Goal: Task Accomplishment & Management: Manage account settings

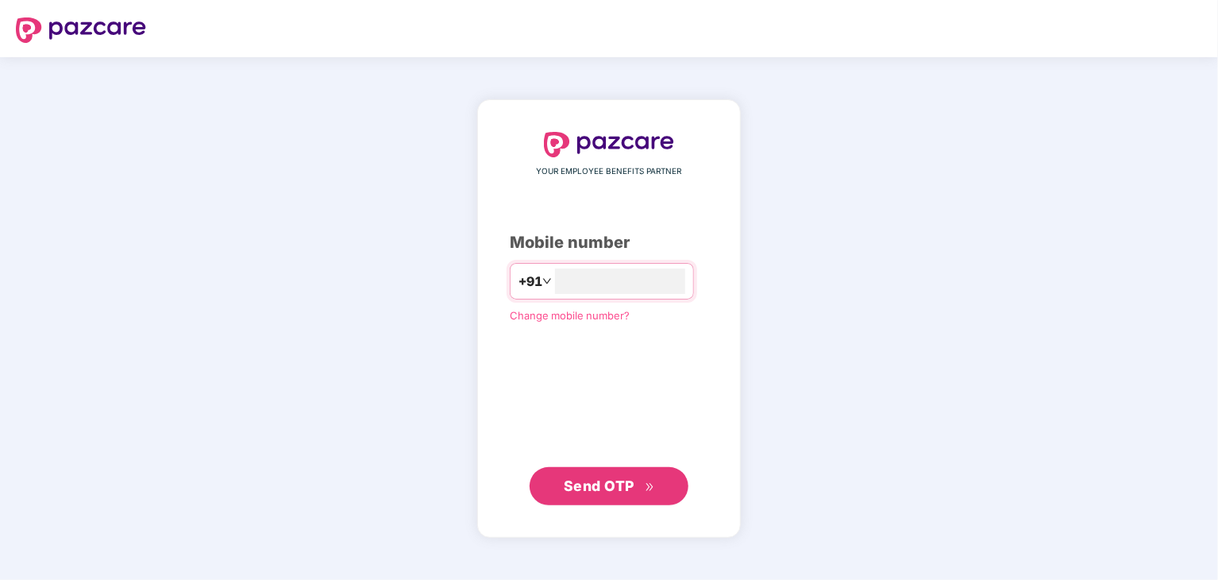
type input "**********"
click at [624, 476] on span "Send OTP" at bounding box center [609, 486] width 91 height 22
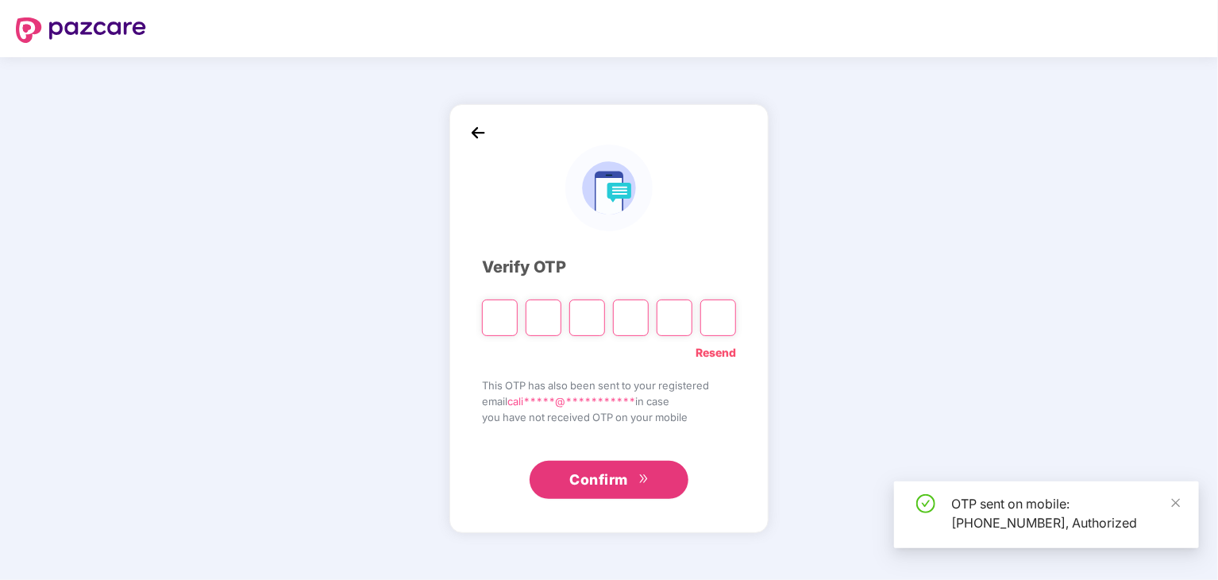
type input "*"
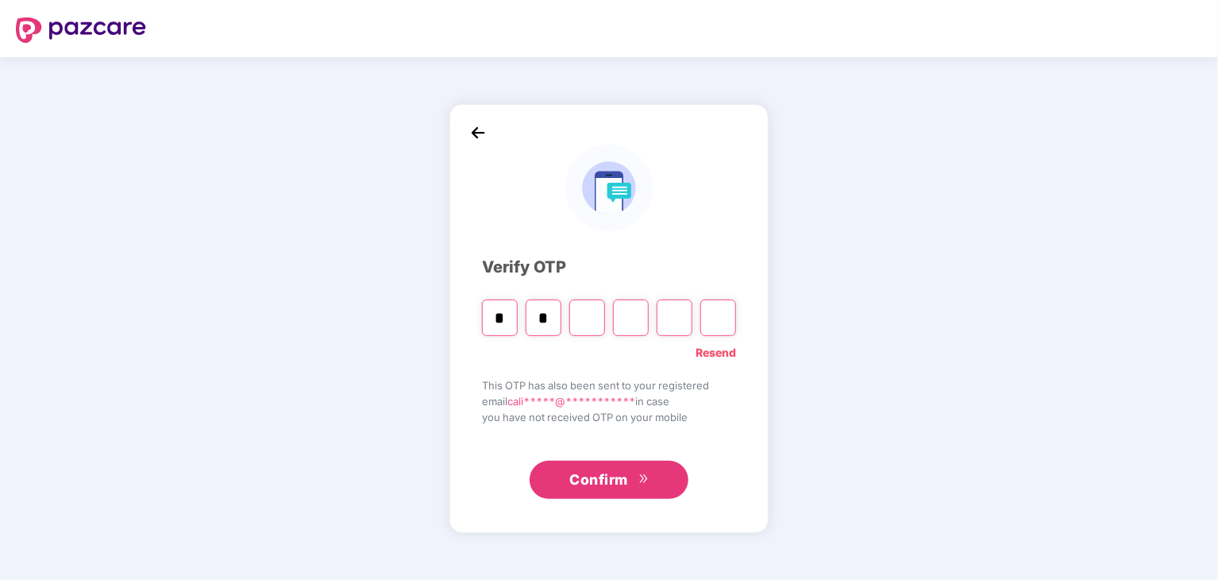
type input "*"
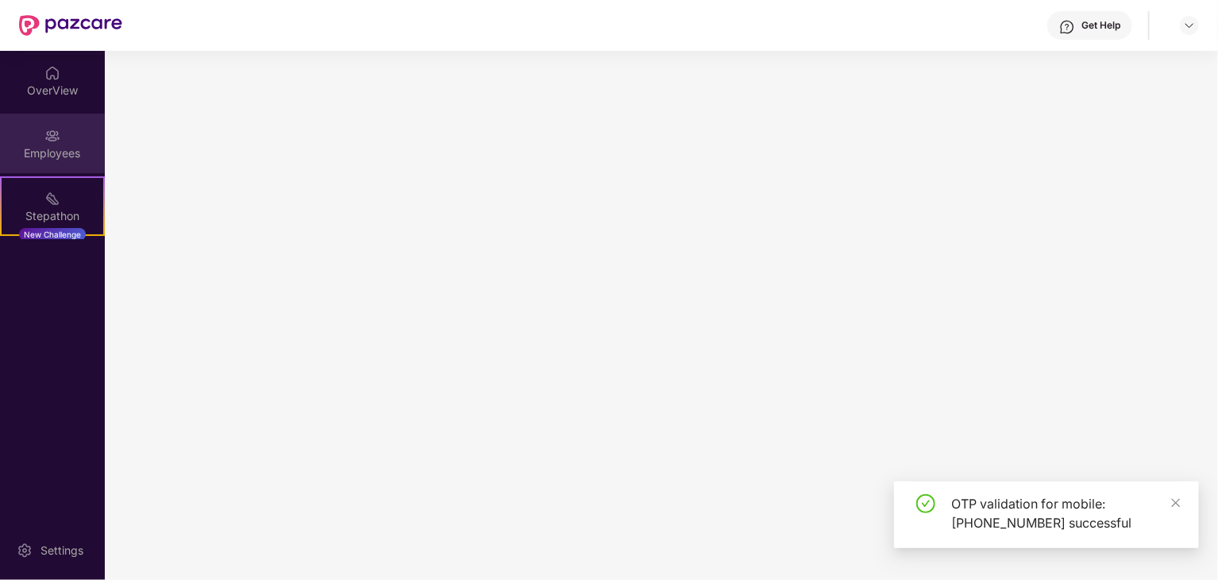
click at [29, 124] on div "Employees" at bounding box center [52, 144] width 105 height 60
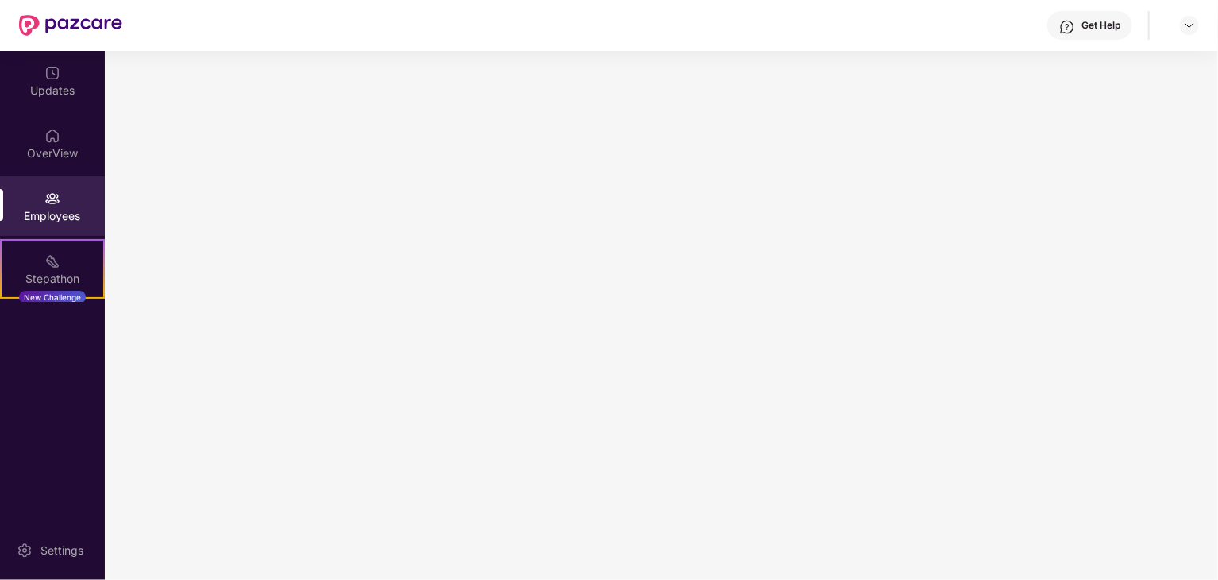
click at [53, 201] on img at bounding box center [52, 199] width 16 height 16
click at [73, 205] on div "Employees" at bounding box center [52, 206] width 105 height 60
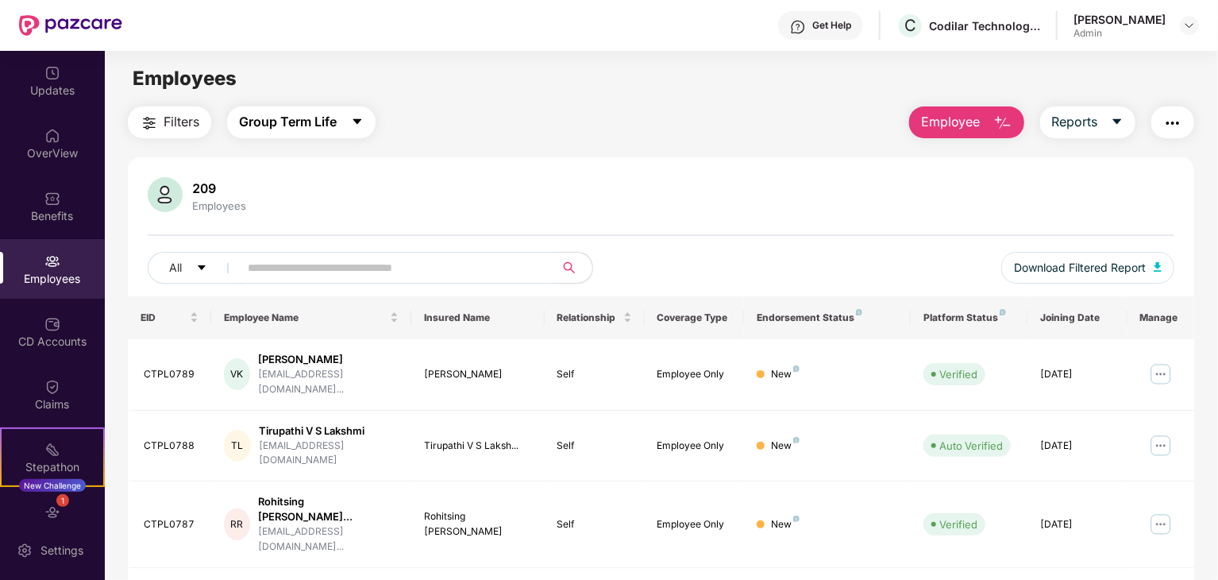
click at [321, 107] on button "Group Term Life" at bounding box center [301, 122] width 148 height 32
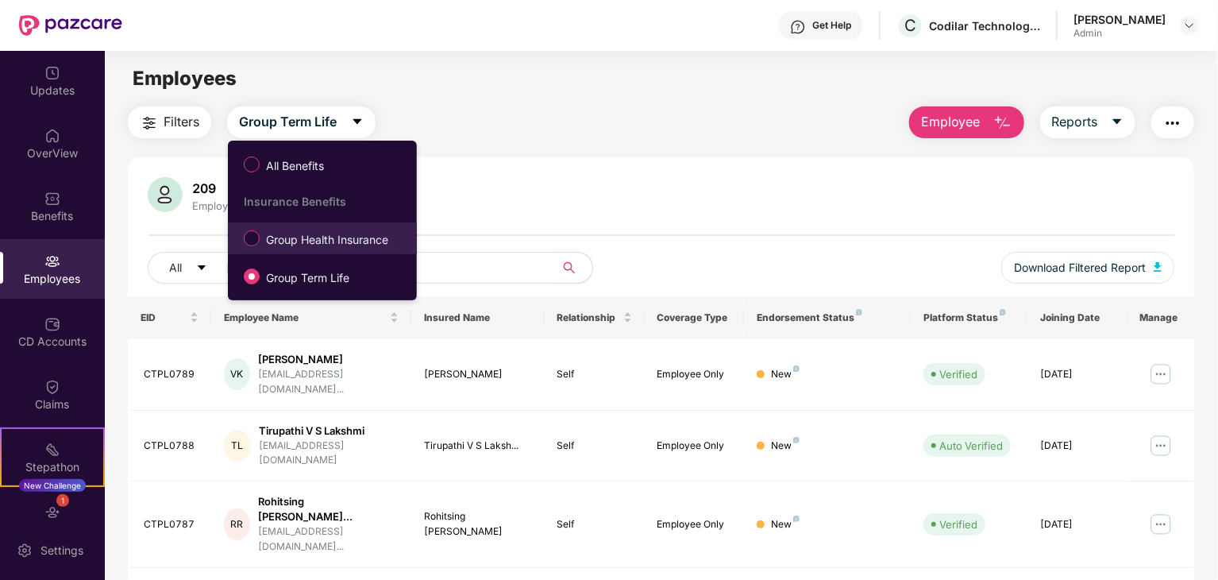
click at [299, 239] on span "Group Health Insurance" at bounding box center [327, 239] width 135 height 17
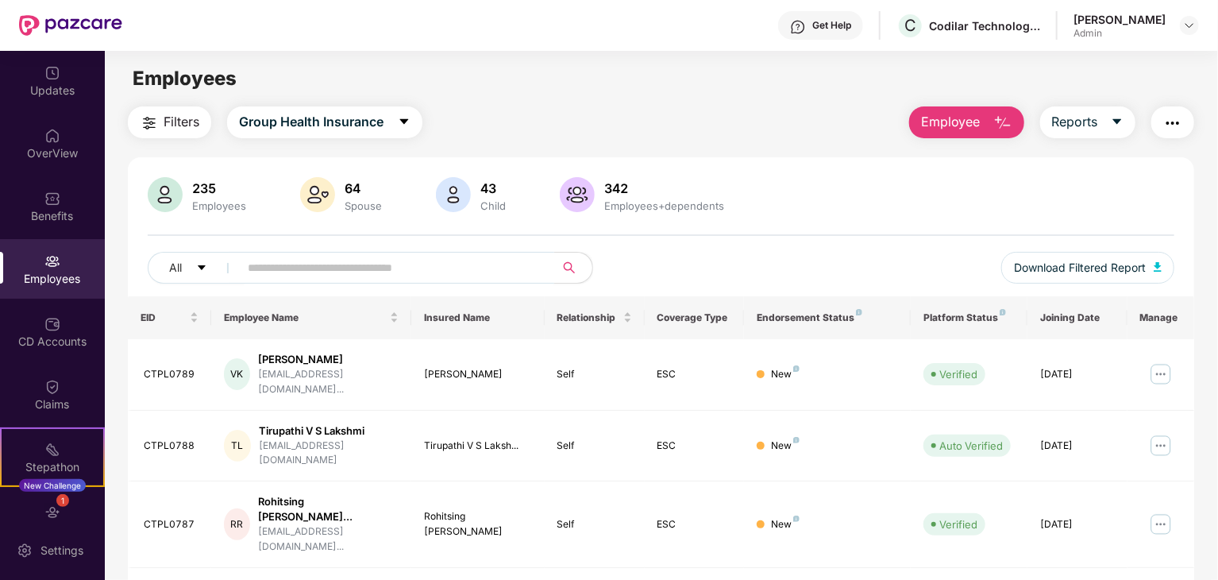
click at [331, 266] on input "text" at bounding box center [390, 268] width 285 height 24
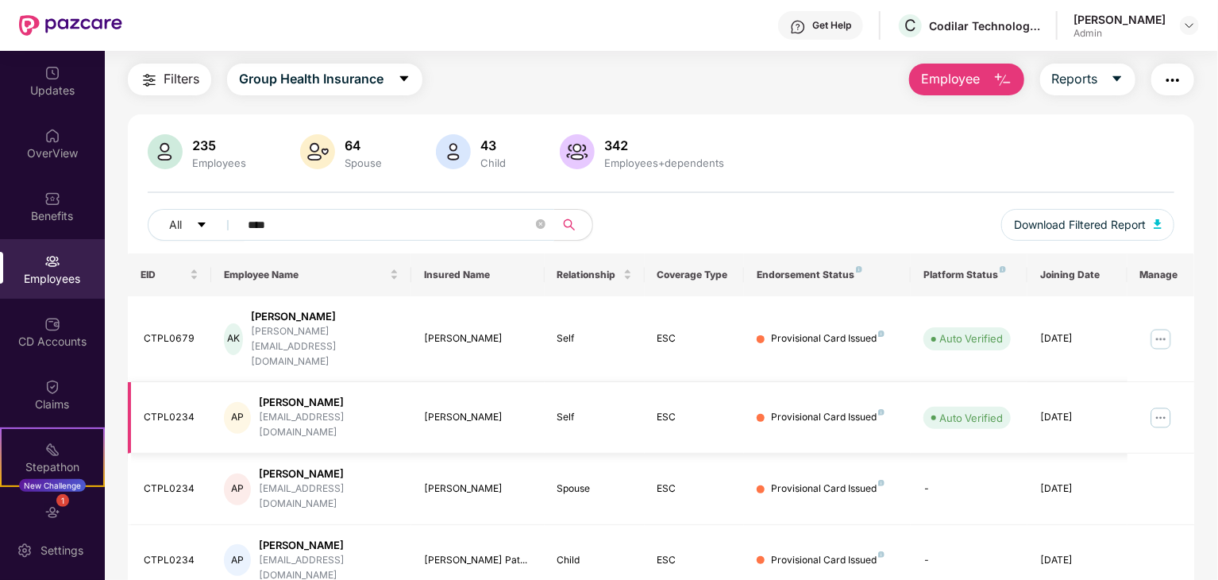
scroll to position [51, 0]
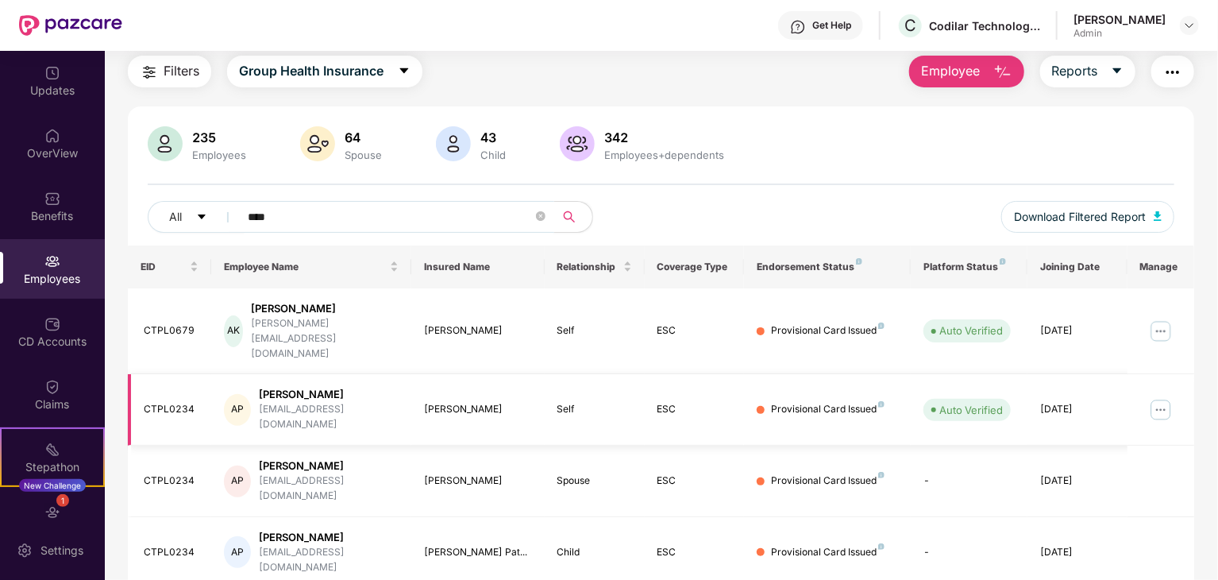
type input "****"
click at [1163, 397] on img at bounding box center [1160, 409] width 25 height 25
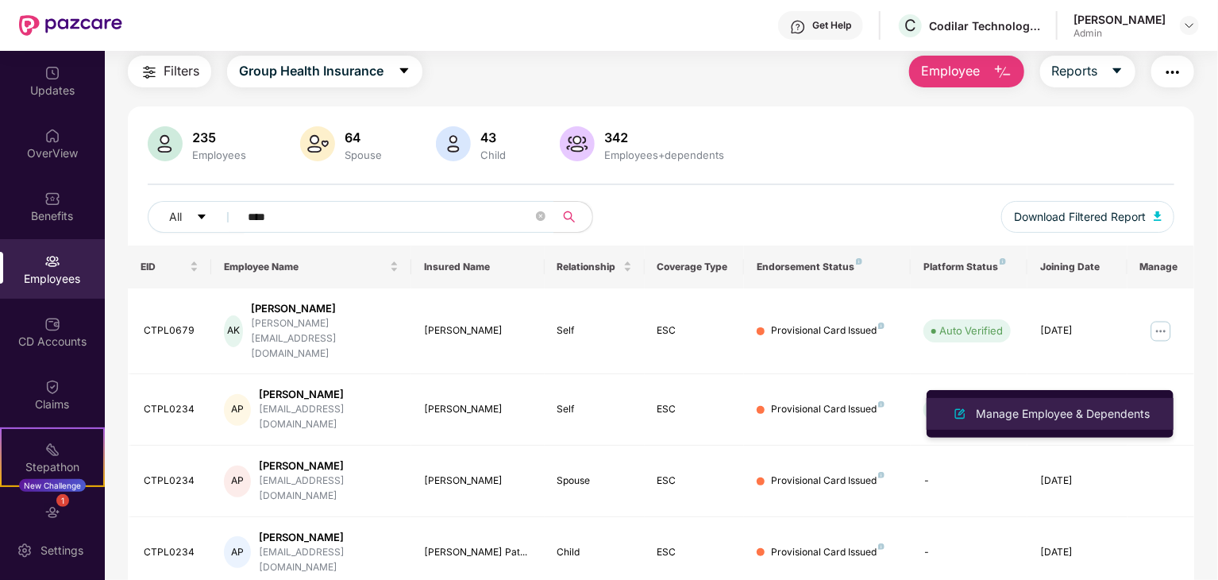
click at [1120, 402] on li "Manage Employee & Dependents" at bounding box center [1050, 414] width 247 height 32
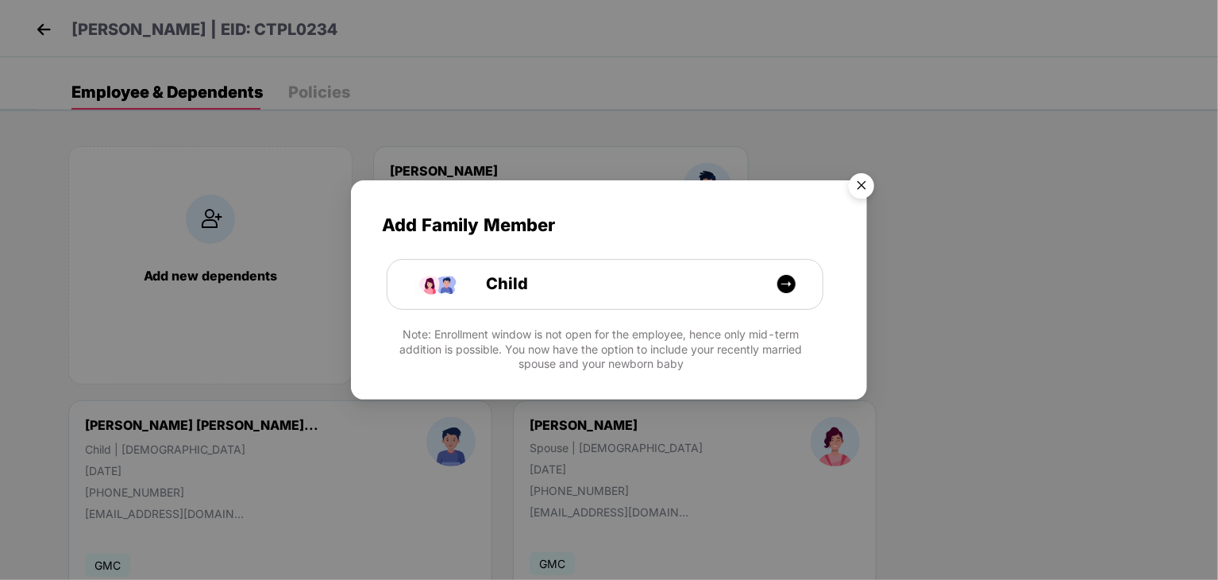
click at [864, 182] on img "Close" at bounding box center [861, 188] width 44 height 44
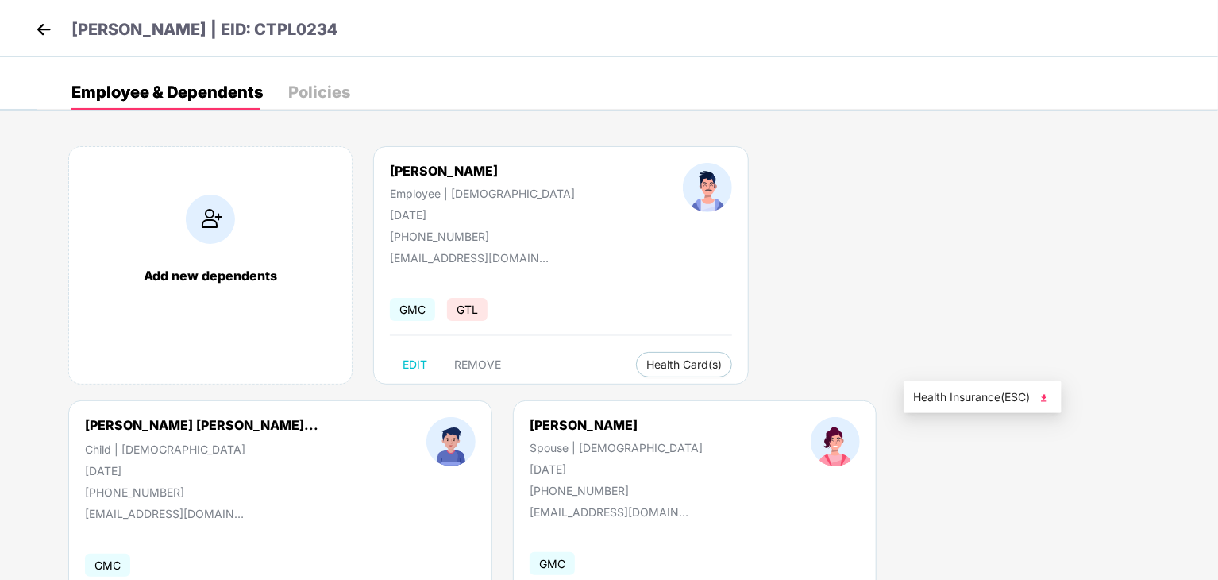
click at [1045, 394] on img at bounding box center [1044, 398] width 16 height 16
click at [950, 399] on span "Health Insurance(ESC)" at bounding box center [982, 396] width 139 height 17
